Goal: Task Accomplishment & Management: Complete application form

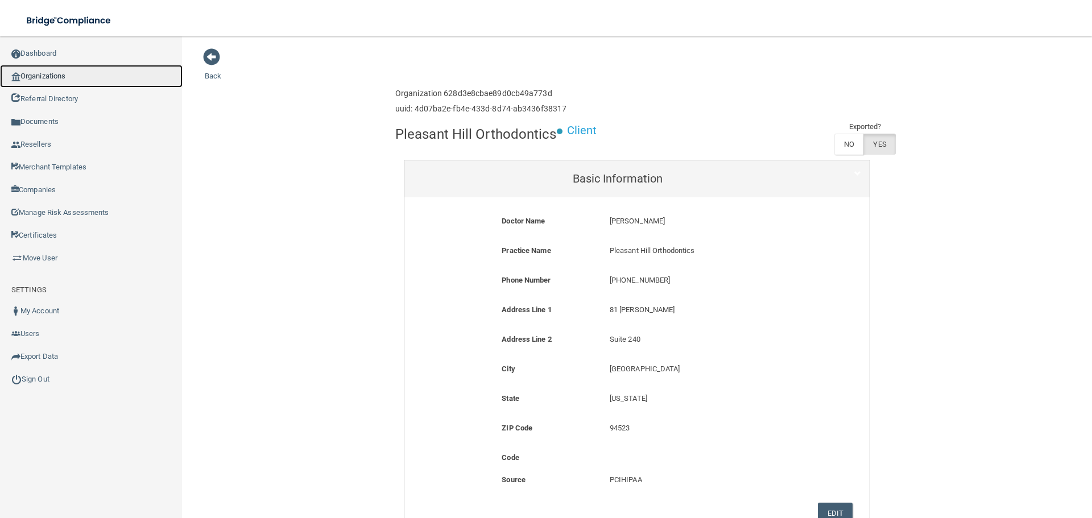
drag, startPoint x: 56, startPoint y: 81, endPoint x: 15, endPoint y: 80, distance: 41.0
click at [56, 81] on link "Organizations" at bounding box center [91, 76] width 183 height 23
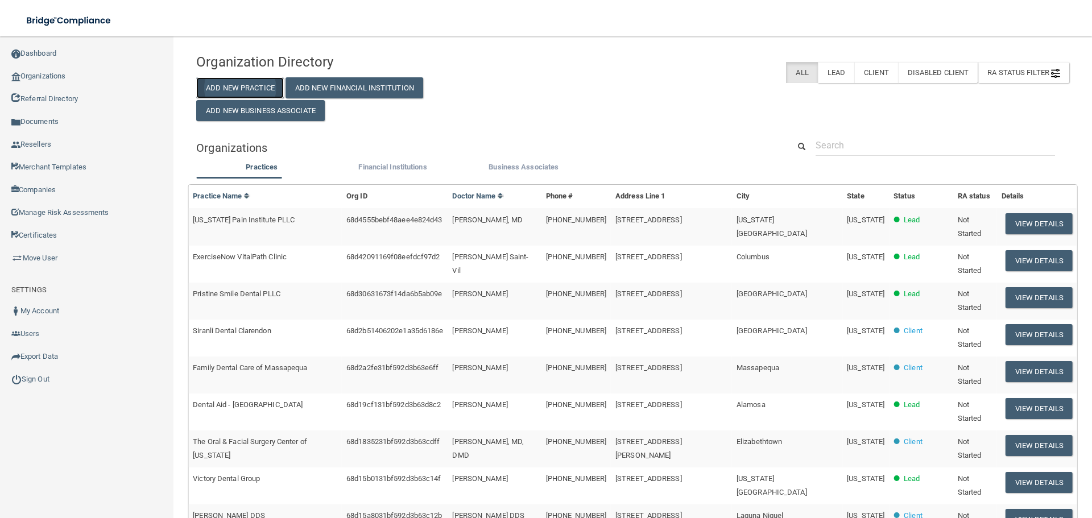
click at [220, 87] on button "Add New Practice" at bounding box center [240, 87] width 88 height 21
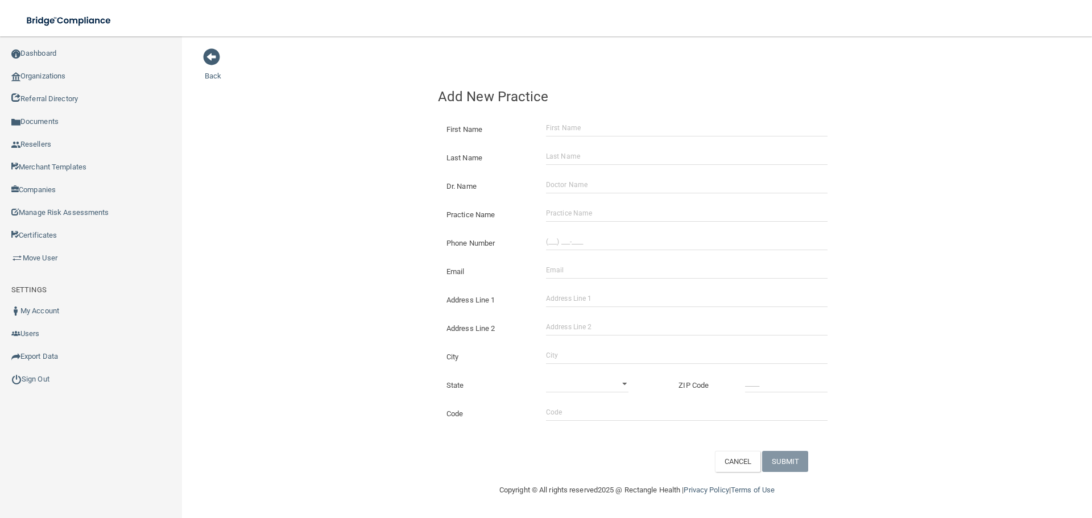
click at [586, 203] on div "Practice Name" at bounding box center [636, 210] width 415 height 28
click at [573, 211] on input "Practice Name" at bounding box center [687, 213] width 282 height 17
paste input "Rock Orthodontics"
type input "Rock Orthodontics"
drag, startPoint x: 591, startPoint y: 242, endPoint x: 434, endPoint y: 233, distance: 157.2
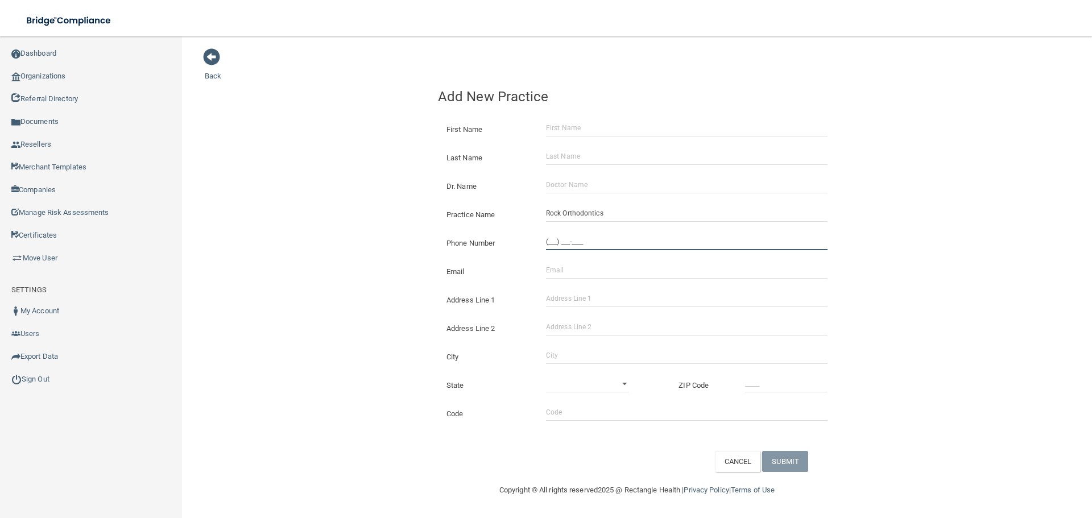
click at [591, 242] on input "(___) ___-____" at bounding box center [687, 241] width 282 height 17
paste input "801) 830-4802"
type input "[PHONE_NUMBER]"
click at [340, 213] on div "Back Add New Practice First Name Last Name Dr. Name Practice Name Rock Orthodon…" at bounding box center [637, 260] width 865 height 424
click at [592, 291] on input "Address Line 1" at bounding box center [687, 298] width 282 height 17
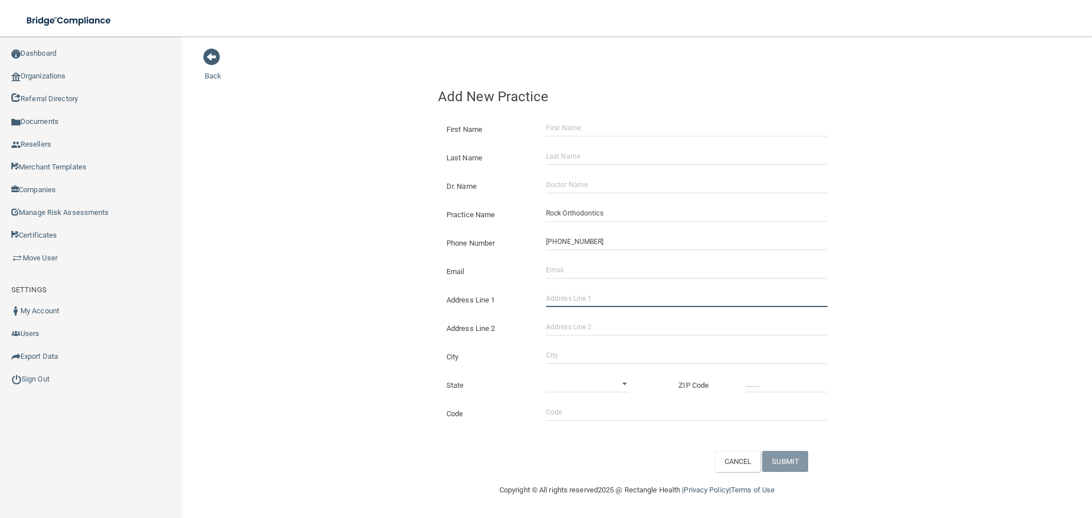
paste input "[STREET_ADDRESS]"
drag, startPoint x: 661, startPoint y: 305, endPoint x: 618, endPoint y: 303, distance: 43.3
click at [618, 303] on input "[STREET_ADDRESS]" at bounding box center [687, 298] width 282 height 17
type input "[STREET_ADDRESS]"
click at [595, 330] on input "Address Line 2" at bounding box center [687, 327] width 282 height 17
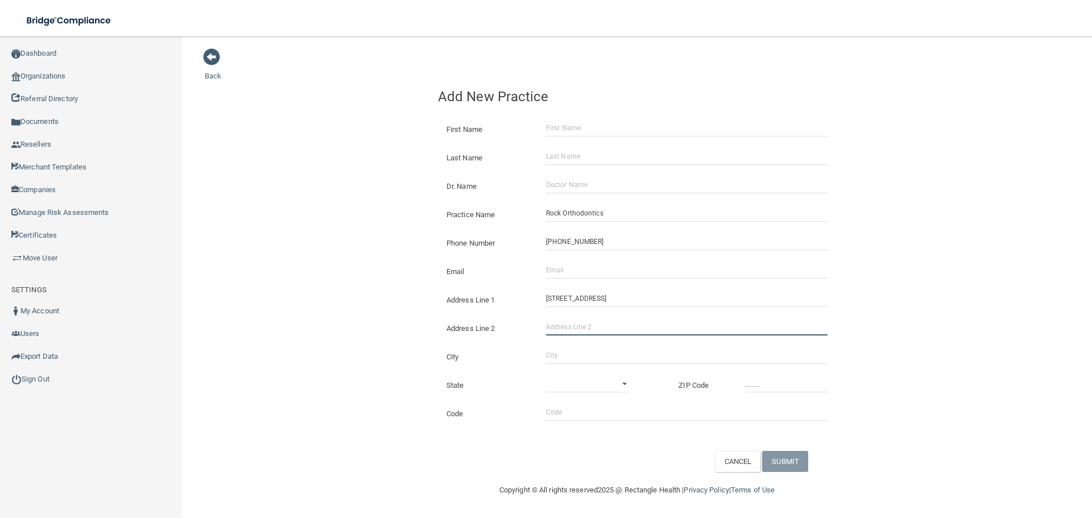
paste input "Unit 201"
type input "Unit 201"
click at [579, 366] on div "City" at bounding box center [636, 352] width 415 height 28
click at [578, 365] on div "City" at bounding box center [636, 352] width 415 height 28
click at [578, 357] on input "City" at bounding box center [687, 355] width 282 height 17
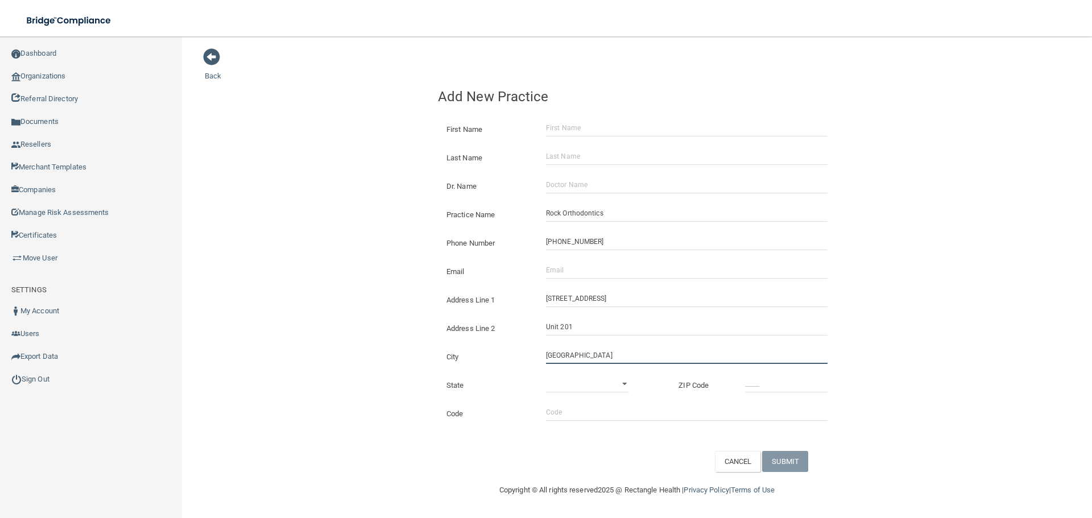
type input "[GEOGRAPHIC_DATA]"
click at [621, 388] on select "[US_STATE] [US_STATE] [US_STATE] [US_STATE] [US_STATE] [US_STATE] [US_STATE] [U…" at bounding box center [587, 383] width 82 height 17
select select "5"
click at [546, 375] on select "[US_STATE] [US_STATE] [US_STATE] [US_STATE] [US_STATE] [US_STATE] [US_STATE] [U…" at bounding box center [587, 383] width 82 height 17
click at [792, 380] on input "_____" at bounding box center [786, 383] width 82 height 17
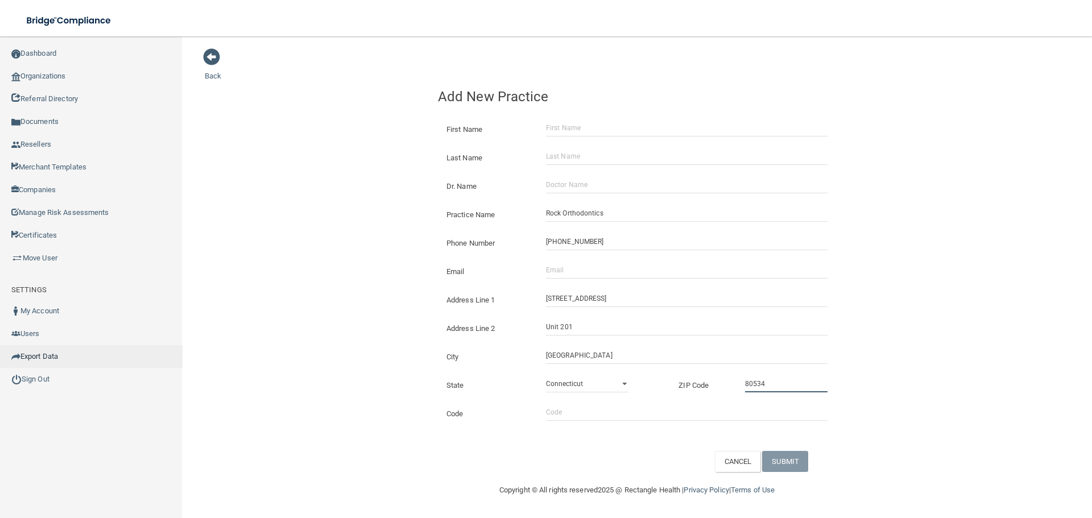
type input "80534"
drag, startPoint x: 603, startPoint y: 274, endPoint x: 584, endPoint y: 274, distance: 19.3
click at [603, 274] on input "Email" at bounding box center [687, 270] width 282 height 17
paste input "[EMAIL_ADDRESS][DOMAIN_NAME]"
type input "[EMAIL_ADDRESS][DOMAIN_NAME]"
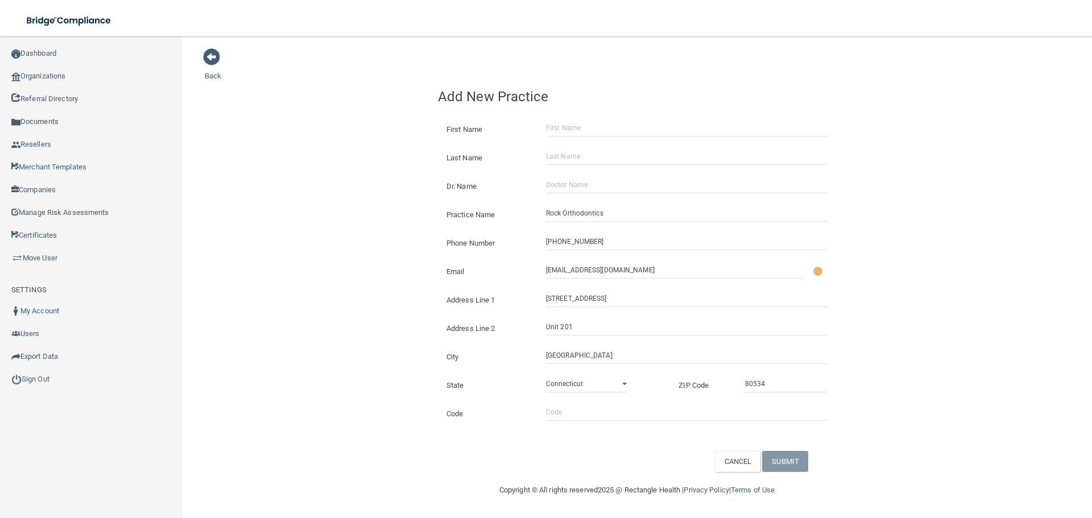
click at [365, 271] on div "Back Add New Practice First Name Last Name Dr. Name Practice Name Rock Orthodon…" at bounding box center [637, 260] width 865 height 424
drag, startPoint x: 562, startPoint y: 271, endPoint x: 417, endPoint y: 268, distance: 145.1
click at [420, 271] on div "Back Add New Practice First Name Last Name Dr. Name Practice Name Rock Orthodon…" at bounding box center [637, 260] width 865 height 424
drag, startPoint x: 572, startPoint y: 191, endPoint x: 565, endPoint y: 159, distance: 32.6
click at [572, 191] on input "Dr. Name" at bounding box center [687, 184] width 282 height 17
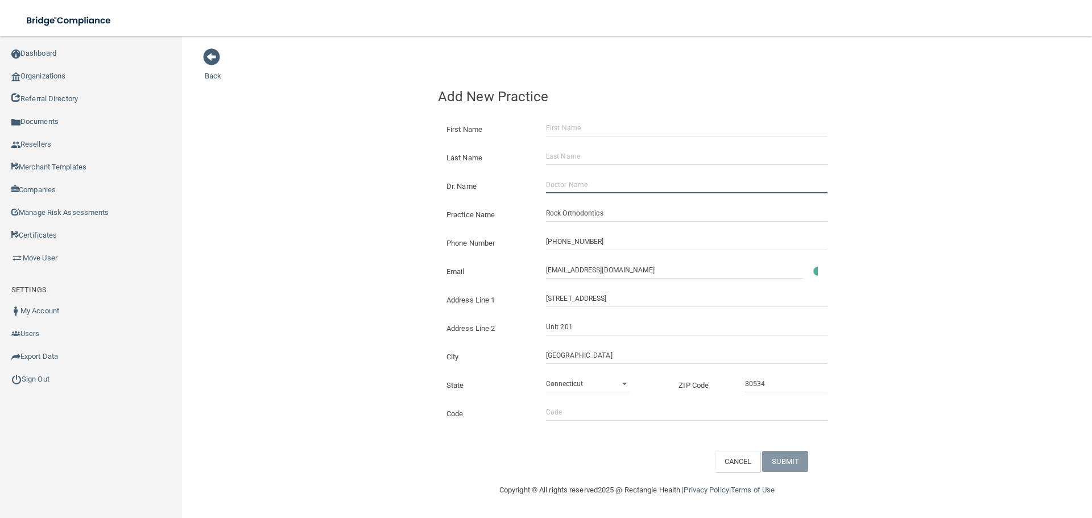
paste input "[PERSON_NAME]"
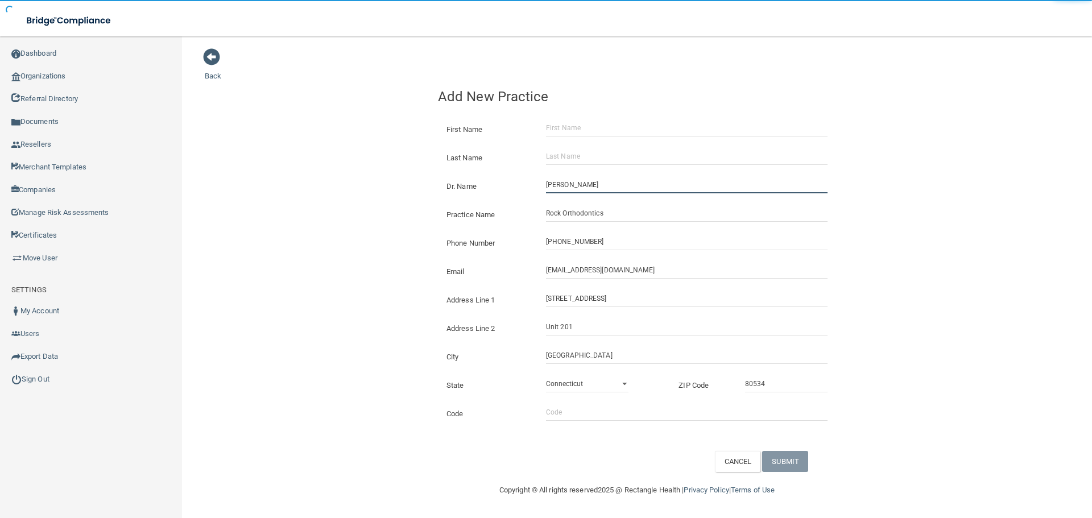
type input "[PERSON_NAME]"
click at [568, 129] on input "First Name" at bounding box center [687, 127] width 282 height 17
paste input "[PERSON_NAME]"
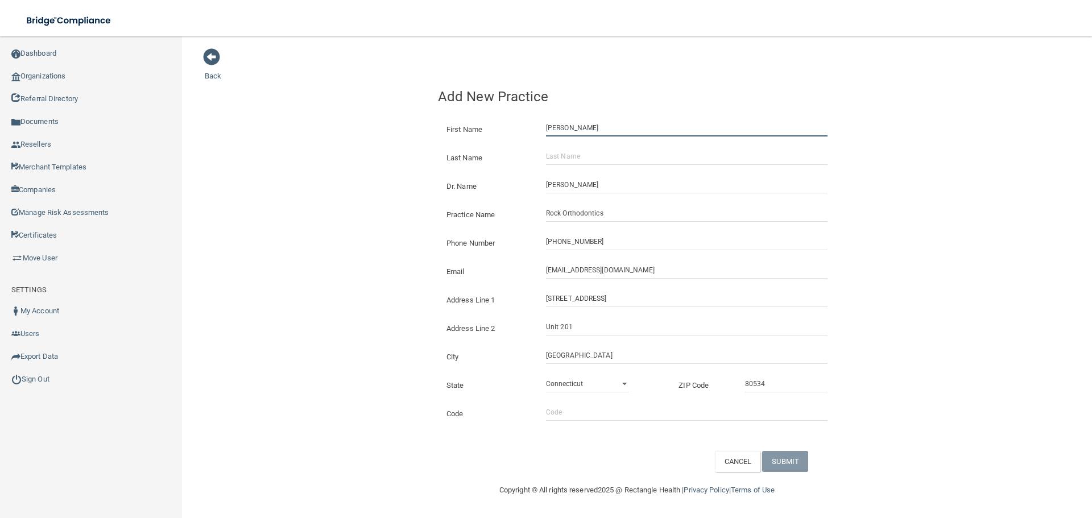
click at [572, 128] on input "[PERSON_NAME]" at bounding box center [687, 127] width 282 height 17
type input "[PERSON_NAME]"
click at [577, 157] on input "Last Name" at bounding box center [687, 156] width 282 height 17
paste input "Error"
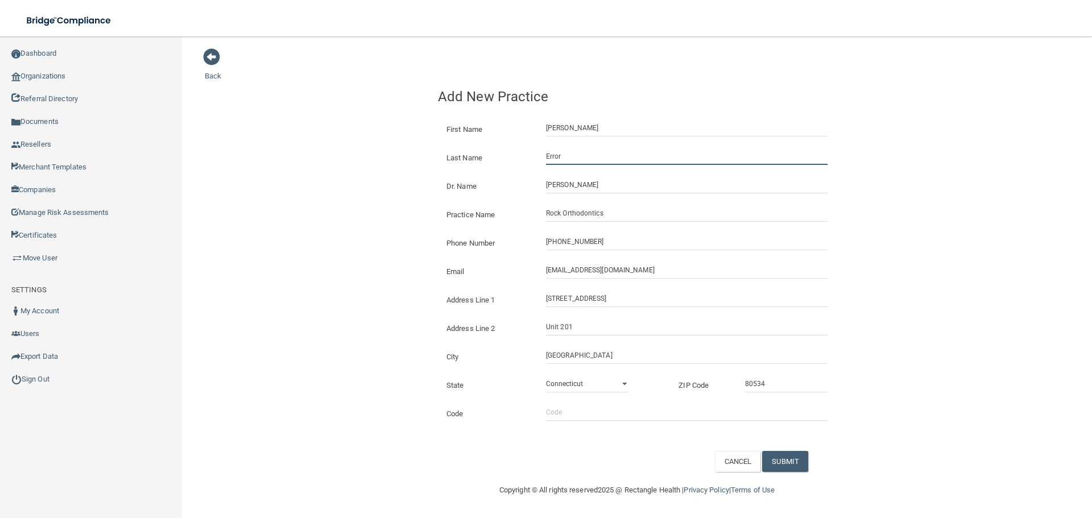
type input "Error"
click at [404, 158] on div "Back Add New Practice First Name [PERSON_NAME] Last Name Error Dr. Name [PERSON…" at bounding box center [637, 260] width 865 height 424
click at [776, 454] on button "SUBMIT" at bounding box center [785, 461] width 46 height 21
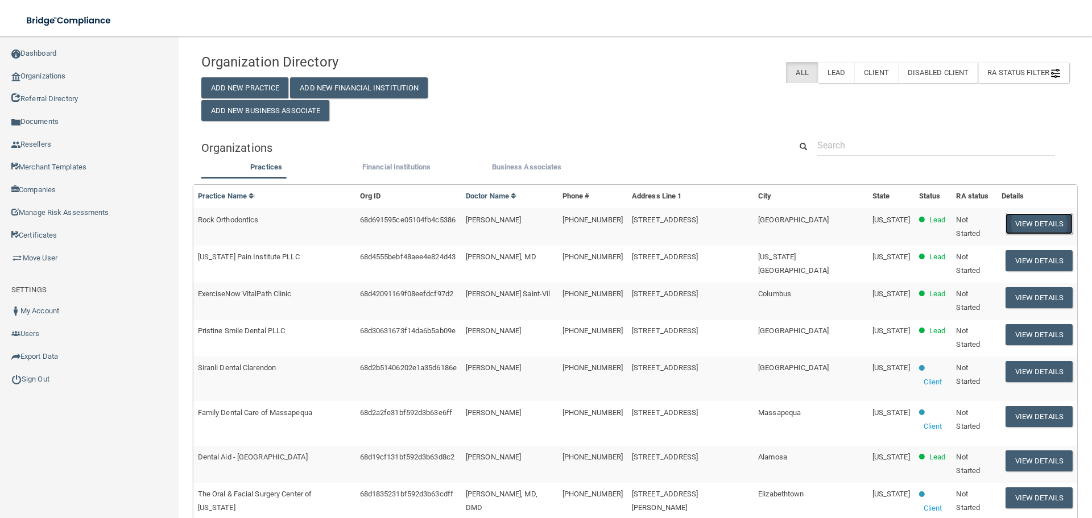
click at [1006, 223] on button "View Details" at bounding box center [1039, 223] width 67 height 21
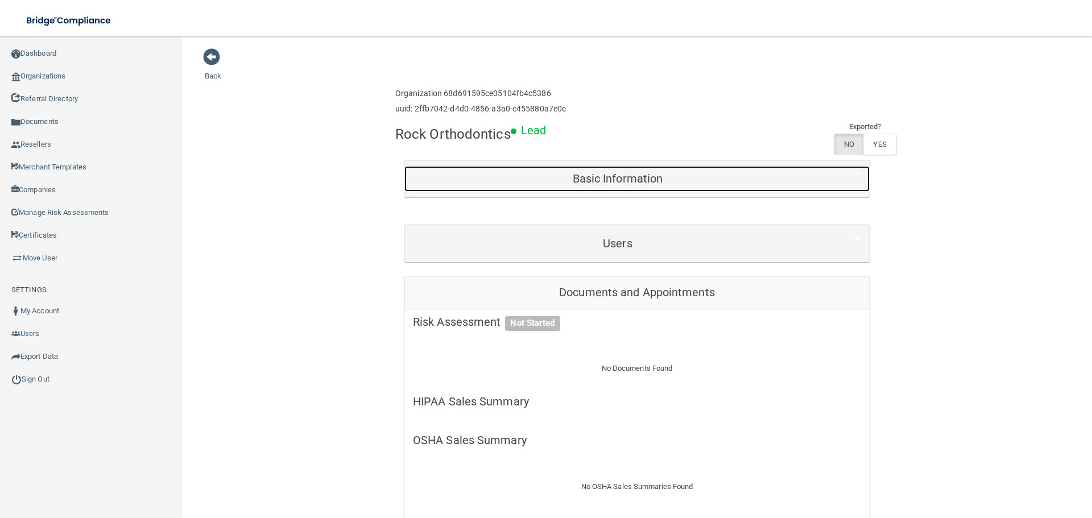
click at [611, 171] on div "Basic Information" at bounding box center [617, 179] width 427 height 26
